Goal: Transaction & Acquisition: Purchase product/service

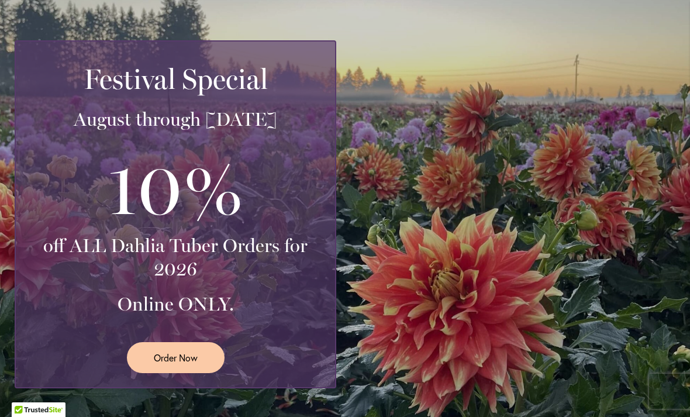
scroll to position [212, 0]
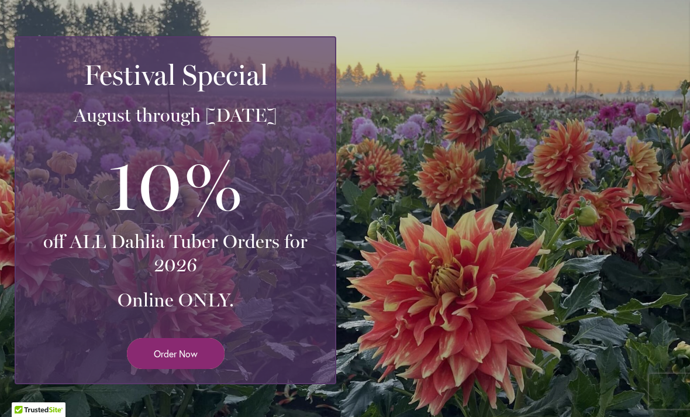
click at [168, 367] on link "Order Now" at bounding box center [176, 353] width 98 height 31
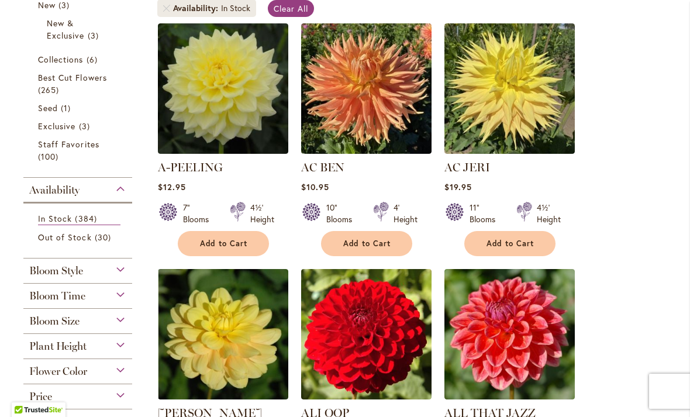
scroll to position [238, 0]
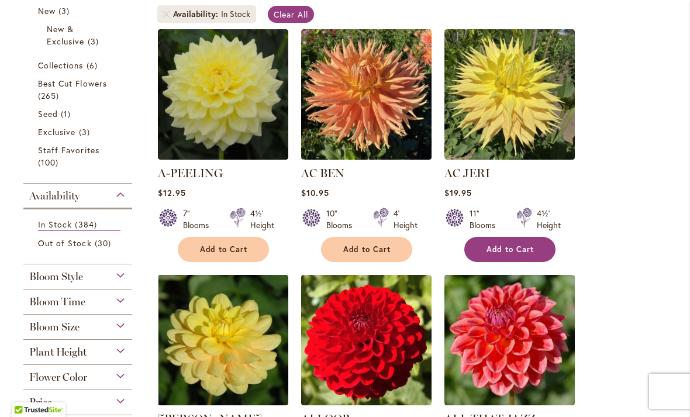
click at [526, 244] on span "Add to Cart" at bounding box center [511, 249] width 48 height 10
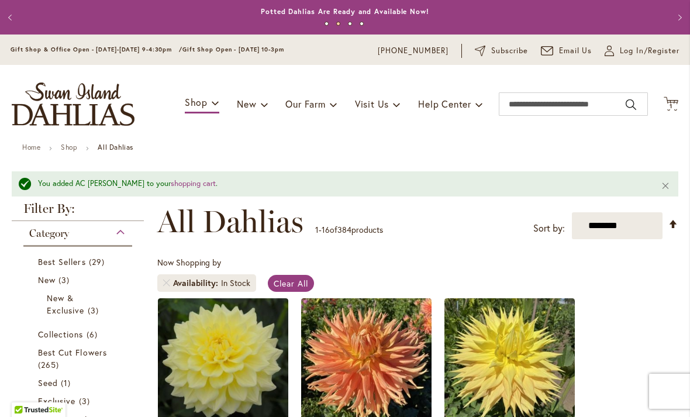
scroll to position [0, 0]
click at [657, 95] on div "Toggle Nav Shop Dahlia Tubers Collections Fresh Cut Dahlias Gardening Supplies …" at bounding box center [345, 104] width 690 height 78
click at [674, 102] on icon "Cart .cls-1 { fill: #231f20; }" at bounding box center [671, 103] width 15 height 15
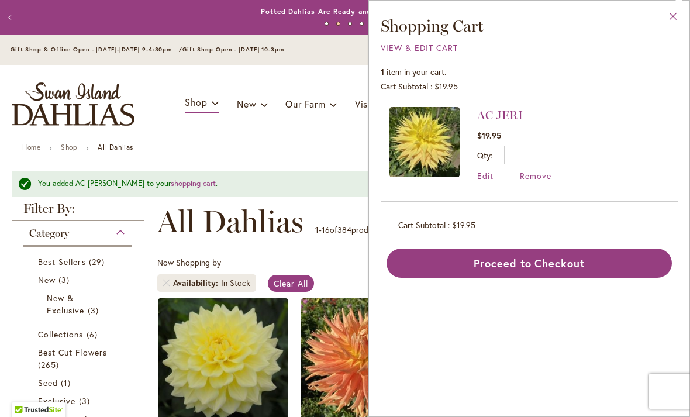
click at [677, 24] on button "Close" at bounding box center [673, 19] width 32 height 37
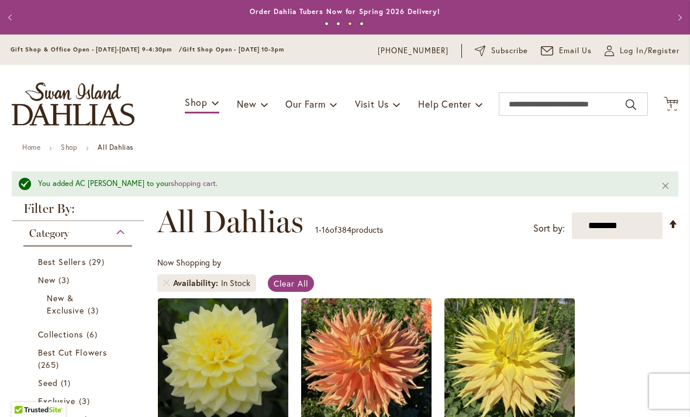
click at [102, 105] on img "store logo" at bounding box center [73, 103] width 123 height 43
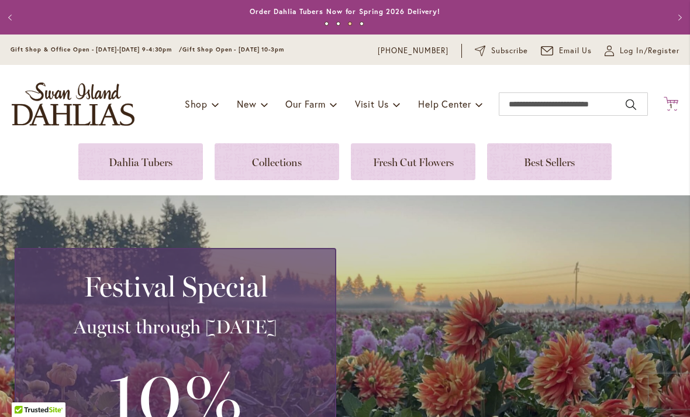
click at [669, 98] on icon "Cart .cls-1 { fill: #231f20; }" at bounding box center [671, 103] width 15 height 15
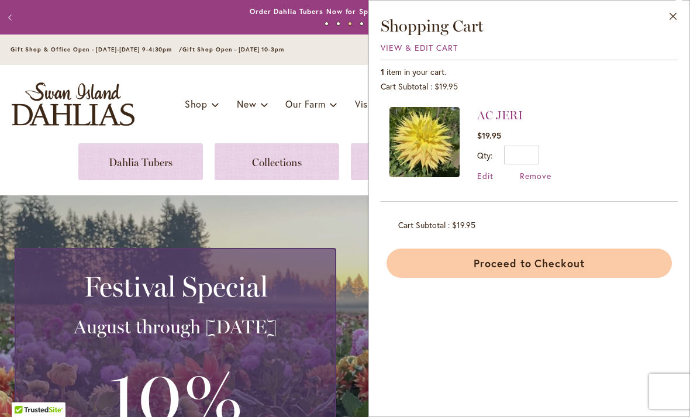
click at [522, 266] on button "Proceed to Checkout" at bounding box center [529, 263] width 285 height 29
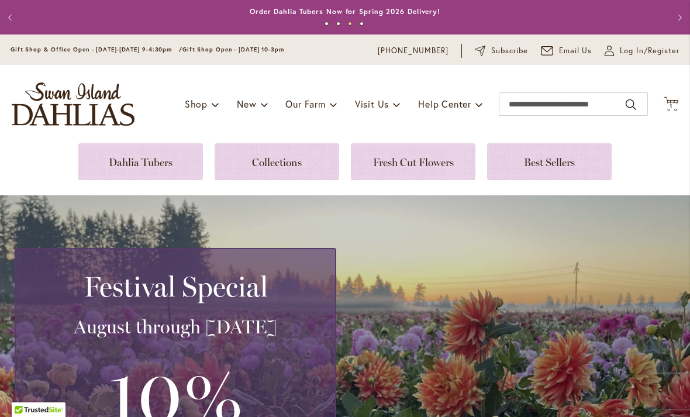
click at [99, 113] on img "store logo" at bounding box center [73, 103] width 123 height 43
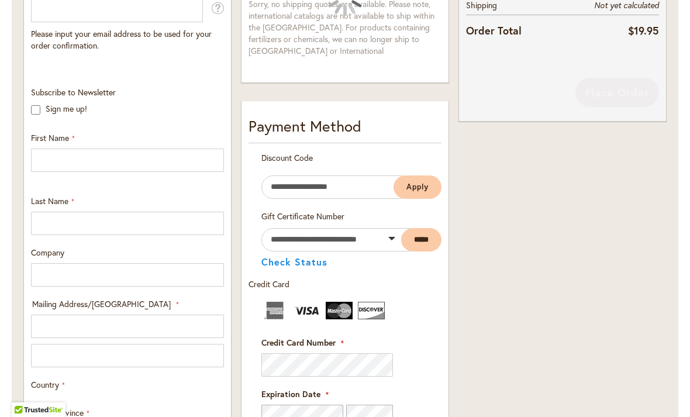
select select "**"
